Goal: Find specific page/section: Find specific page/section

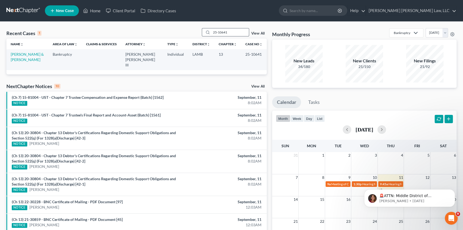
click at [215, 31] on input "25-10641" at bounding box center [230, 32] width 37 height 8
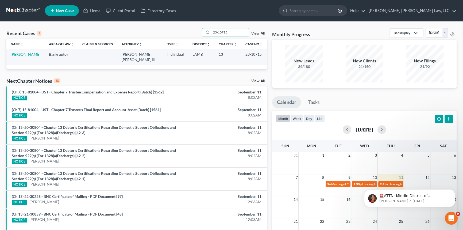
type input "23-10715"
click at [23, 54] on link "[PERSON_NAME]" at bounding box center [26, 54] width 30 height 5
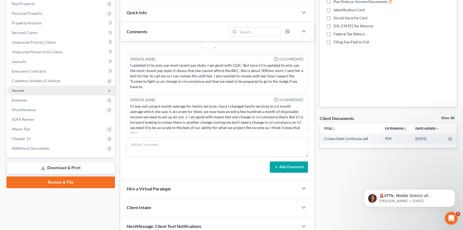
scroll to position [97, 0]
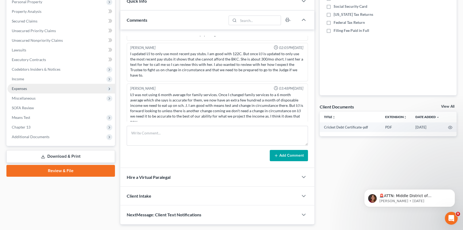
click at [36, 87] on span "Expenses" at bounding box center [60, 89] width 107 height 10
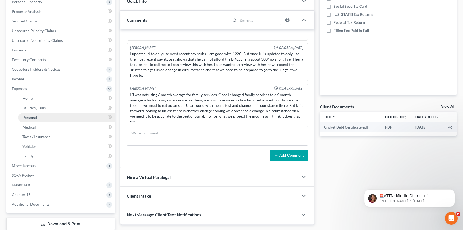
click at [44, 117] on link "Personal" at bounding box center [66, 118] width 97 height 10
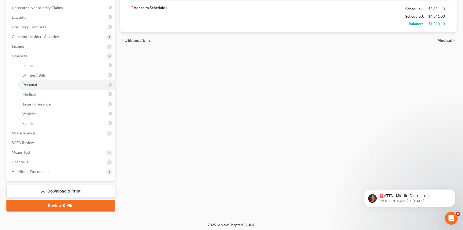
scroll to position [131, 0]
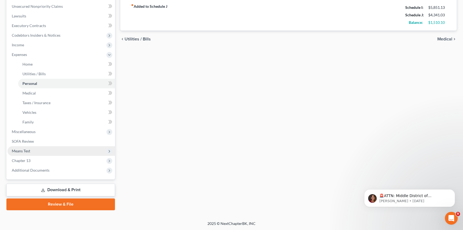
click at [42, 147] on span "Means Test" at bounding box center [60, 151] width 107 height 10
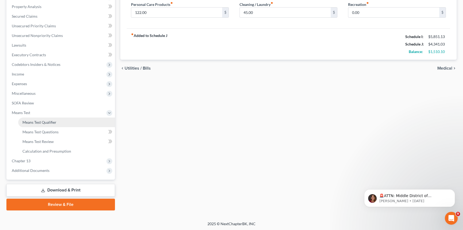
click at [45, 121] on span "Means Test Qualifier" at bounding box center [39, 122] width 34 height 5
